Goal: Information Seeking & Learning: Learn about a topic

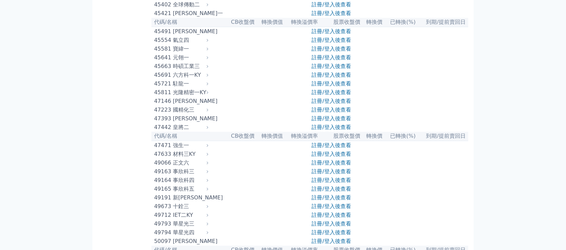
scroll to position [1878, 0]
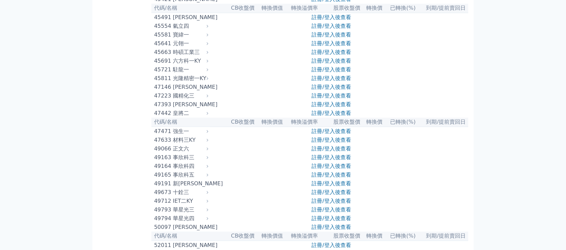
click at [177, 48] on div "元翎一" at bounding box center [190, 44] width 34 height 8
drag, startPoint x: 173, startPoint y: 184, endPoint x: 187, endPoint y: 184, distance: 14.1
click at [187, 48] on div "元翎一" at bounding box center [190, 44] width 34 height 8
copy div "元翎一"
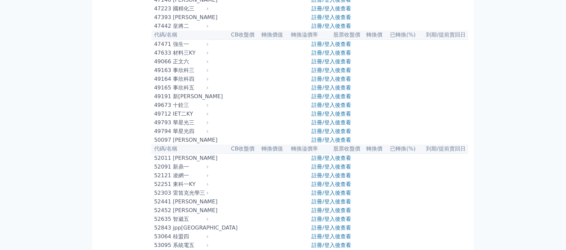
scroll to position [1968, 0]
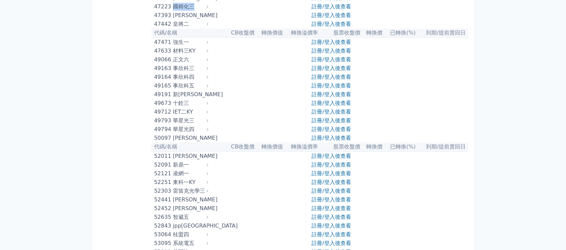
drag, startPoint x: 174, startPoint y: 152, endPoint x: 193, endPoint y: 149, distance: 18.6
click at [193, 11] on div "國精化三" at bounding box center [190, 7] width 34 height 8
copy div "國精化三"
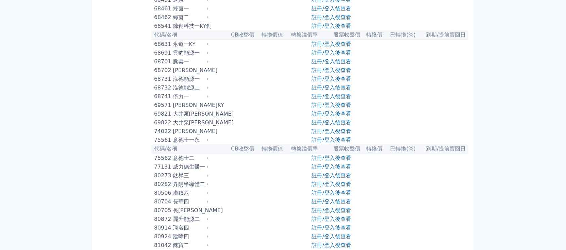
scroll to position [3309, 0]
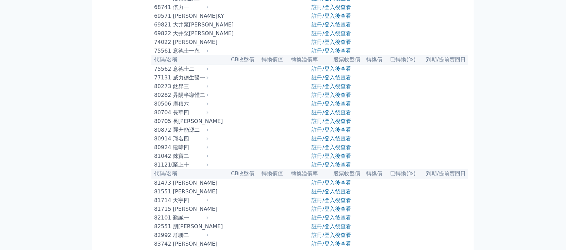
drag, startPoint x: 172, startPoint y: 122, endPoint x: 198, endPoint y: 125, distance: 26.0
copy div "汎銓一"
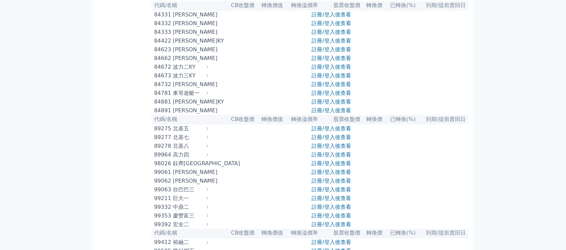
scroll to position [3578, 0]
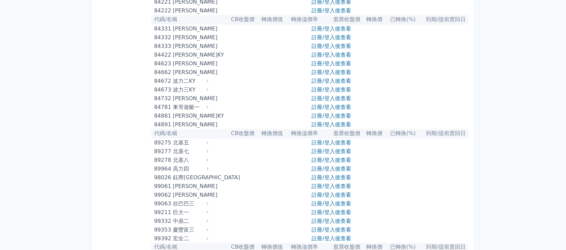
drag, startPoint x: 190, startPoint y: 71, endPoint x: 174, endPoint y: 71, distance: 15.4
copy div "鈦昇三"
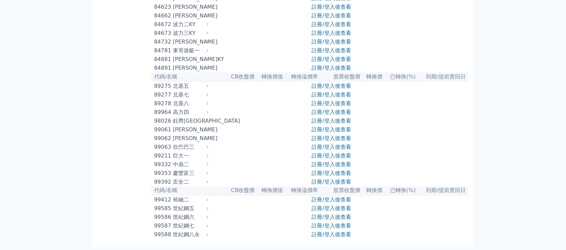
scroll to position [3924, 0]
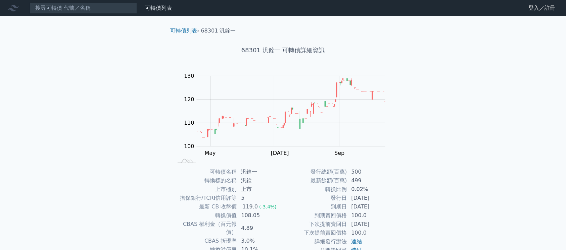
drag, startPoint x: 352, startPoint y: 206, endPoint x: 384, endPoint y: 206, distance: 32.9
click at [384, 206] on td "2027-08-15" at bounding box center [370, 207] width 46 height 9
click at [152, 7] on link "可轉債列表" at bounding box center [158, 8] width 27 height 6
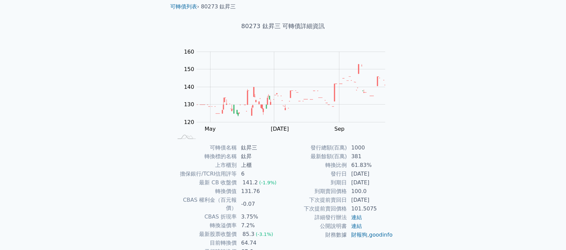
scroll to position [45, 0]
